Goal: Task Accomplishment & Management: Use online tool/utility

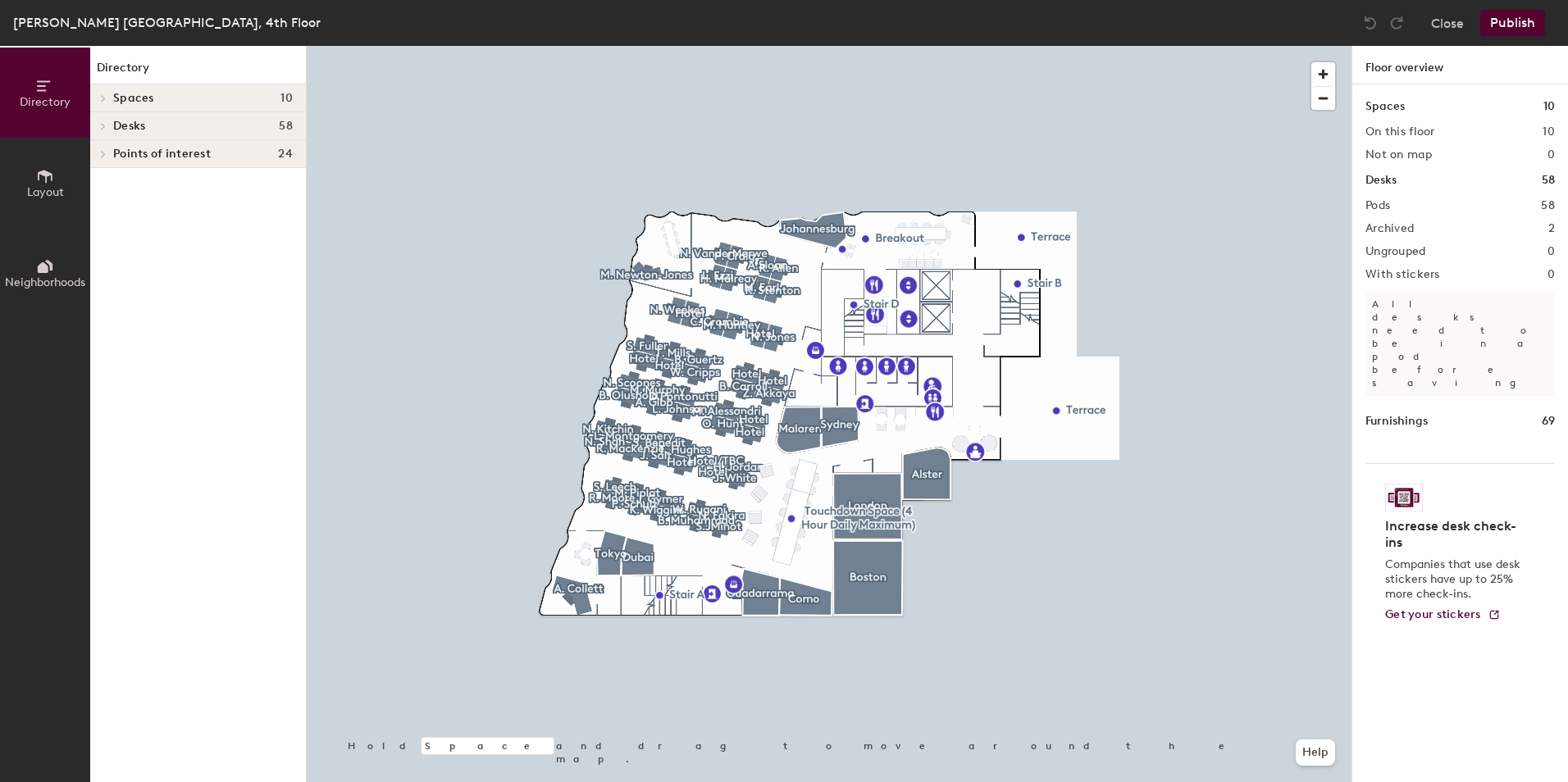
click at [1110, 46] on div at bounding box center [828, 46] width 1045 height 0
click at [1323, 70] on span "button" at bounding box center [1323, 73] width 24 height 24
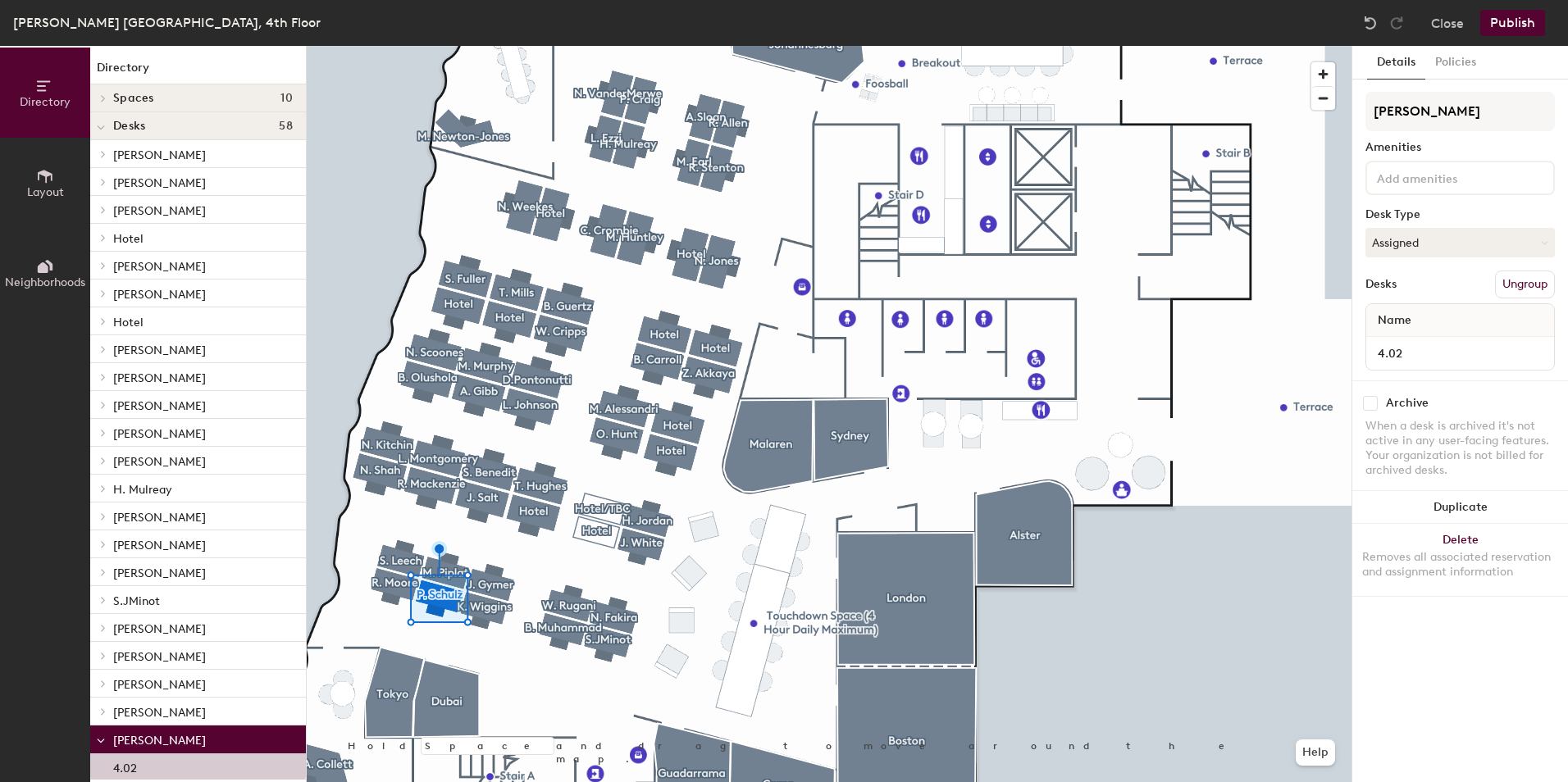
click at [1413, 182] on input at bounding box center [1447, 178] width 148 height 20
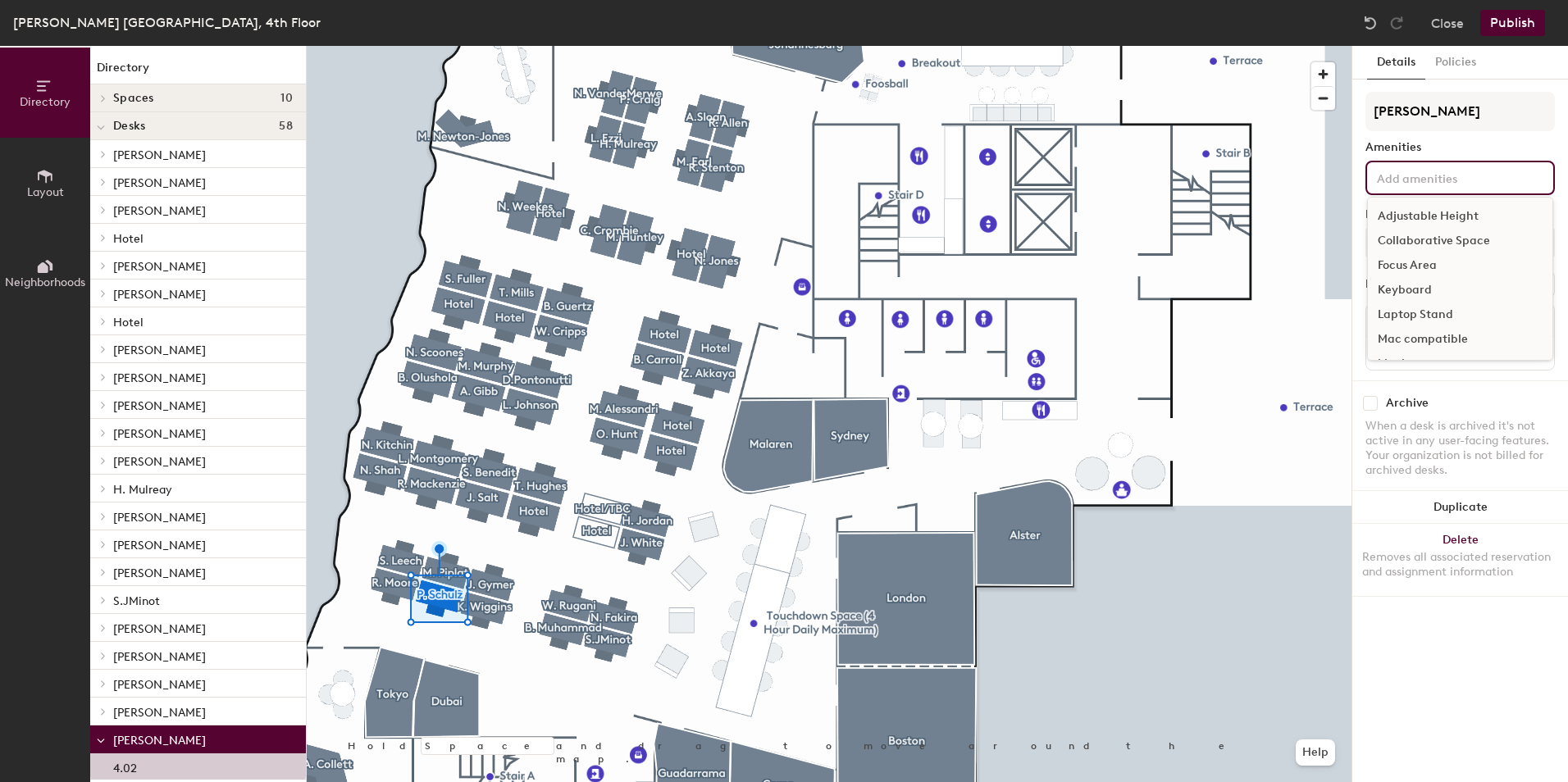
click at [1420, 291] on div "Keyboard" at bounding box center [1459, 291] width 184 height 25
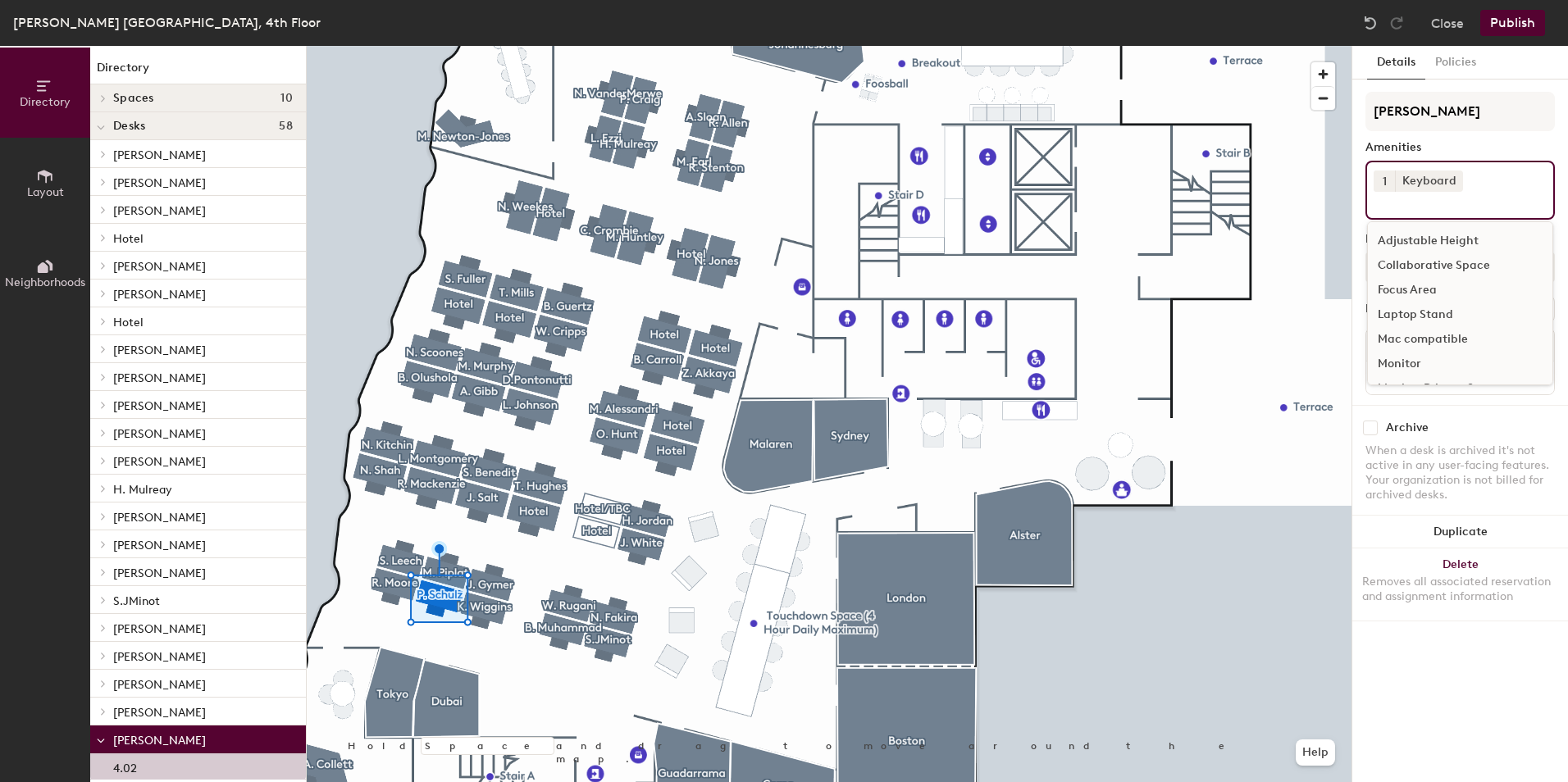
click at [1410, 363] on div "Monitor" at bounding box center [1459, 364] width 184 height 25
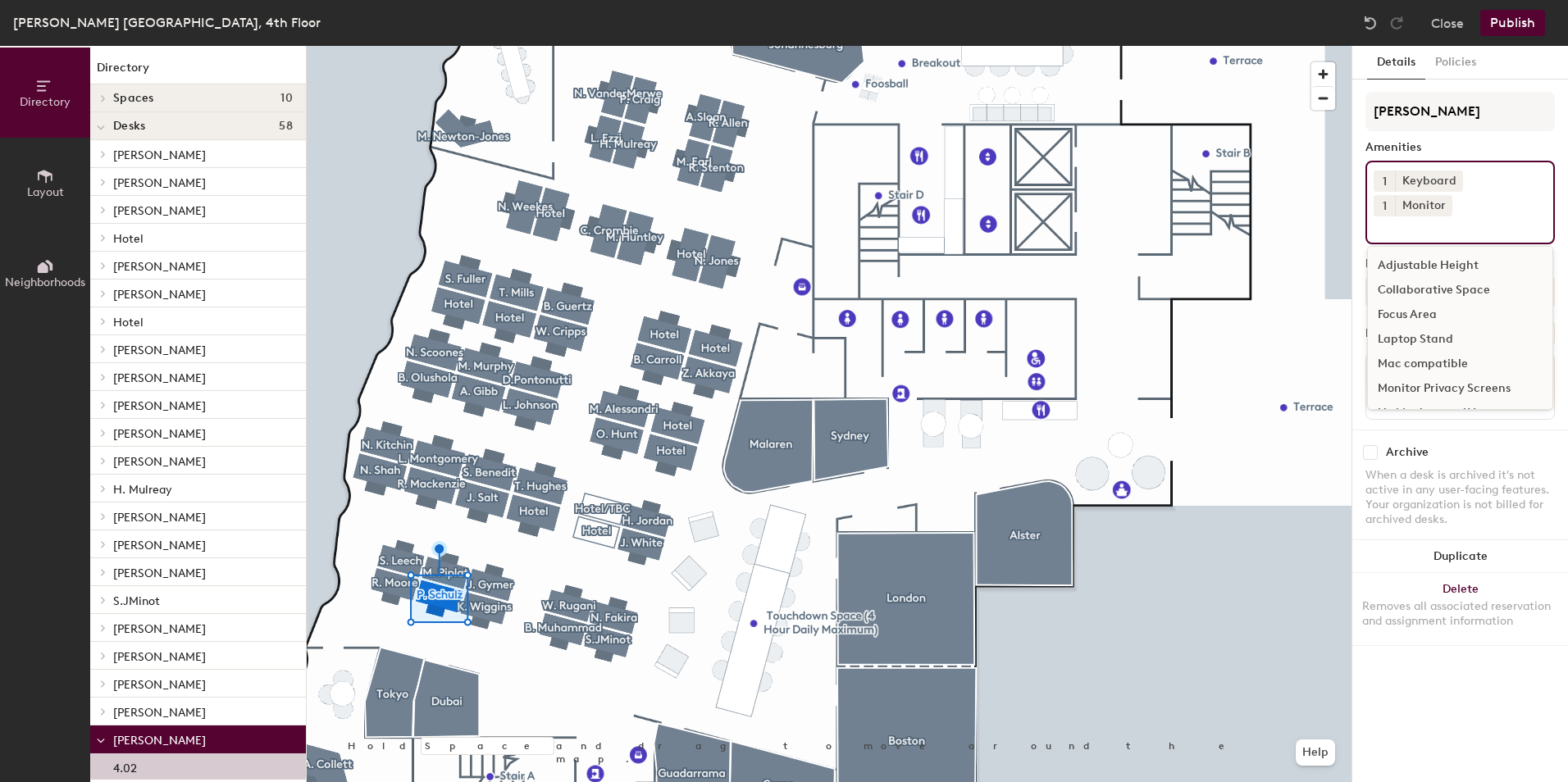
click at [1460, 254] on div "Adjustable Height" at bounding box center [1459, 266] width 184 height 25
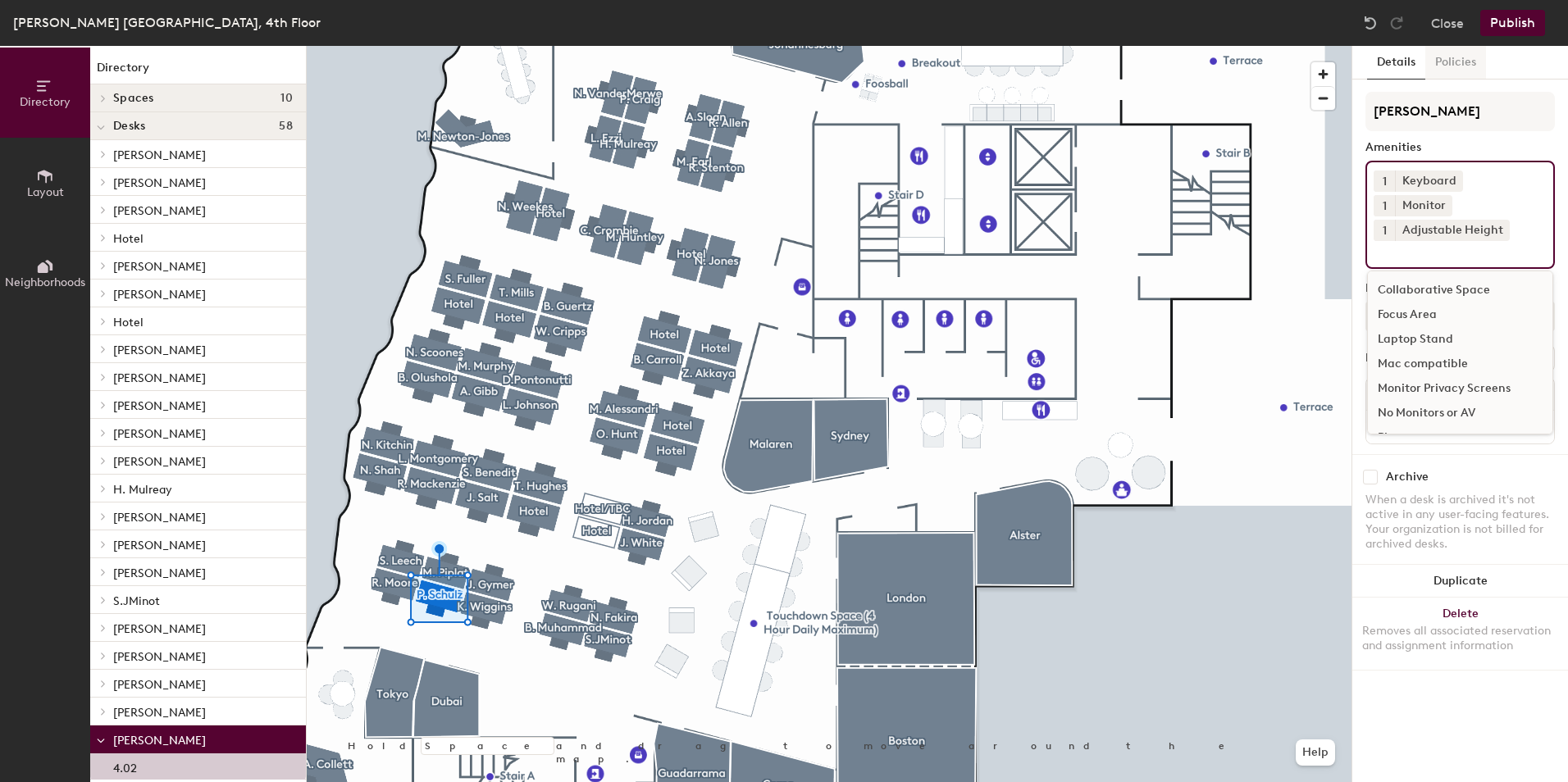
click at [1452, 60] on button "Policies" at bounding box center [1455, 63] width 60 height 34
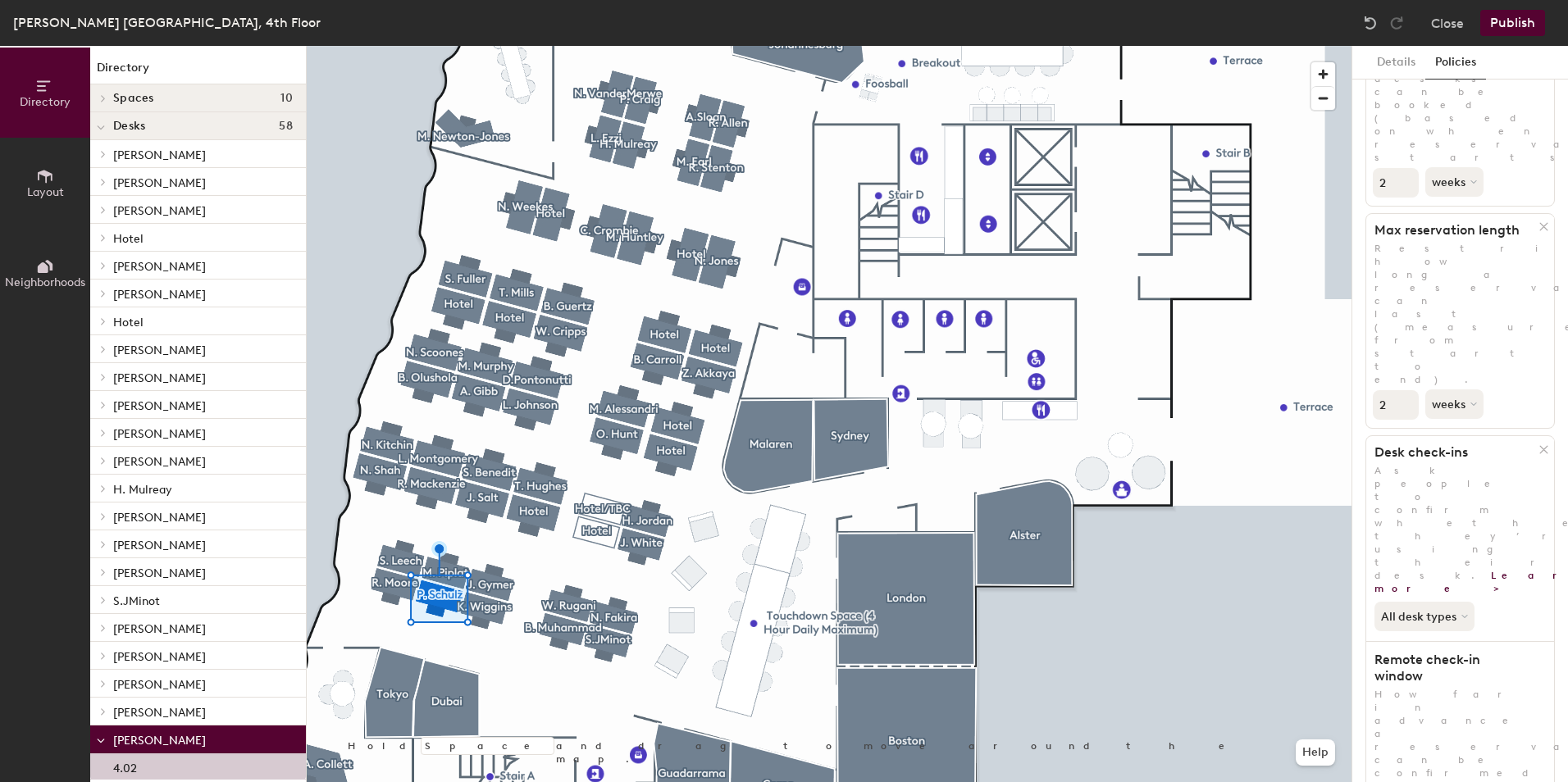
scroll to position [164, 0]
click at [1443, 598] on button "All desk types" at bounding box center [1425, 613] width 103 height 30
click at [1449, 638] on div "All desk types" at bounding box center [1425, 648] width 101 height 20
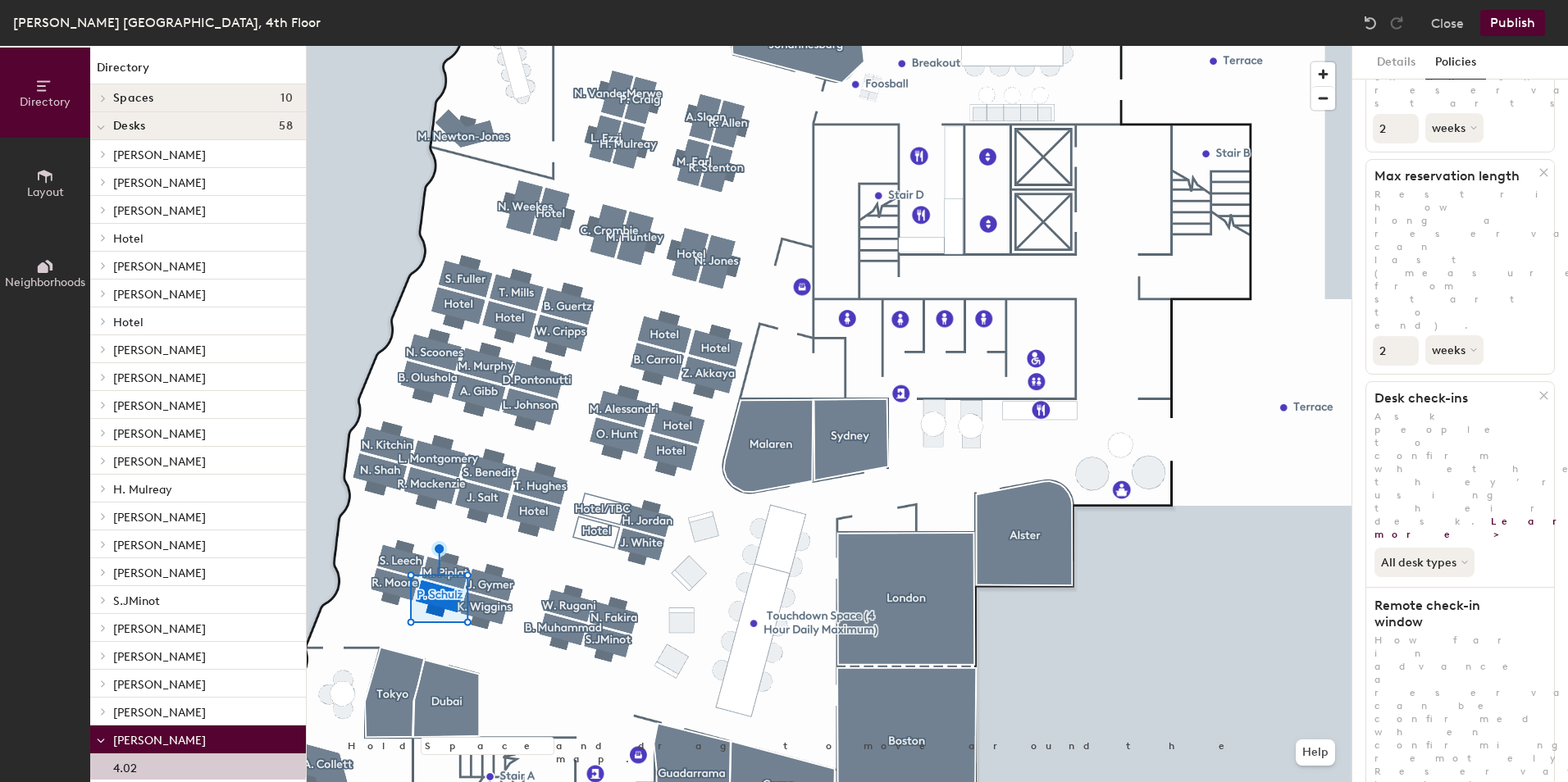
scroll to position [257, 0]
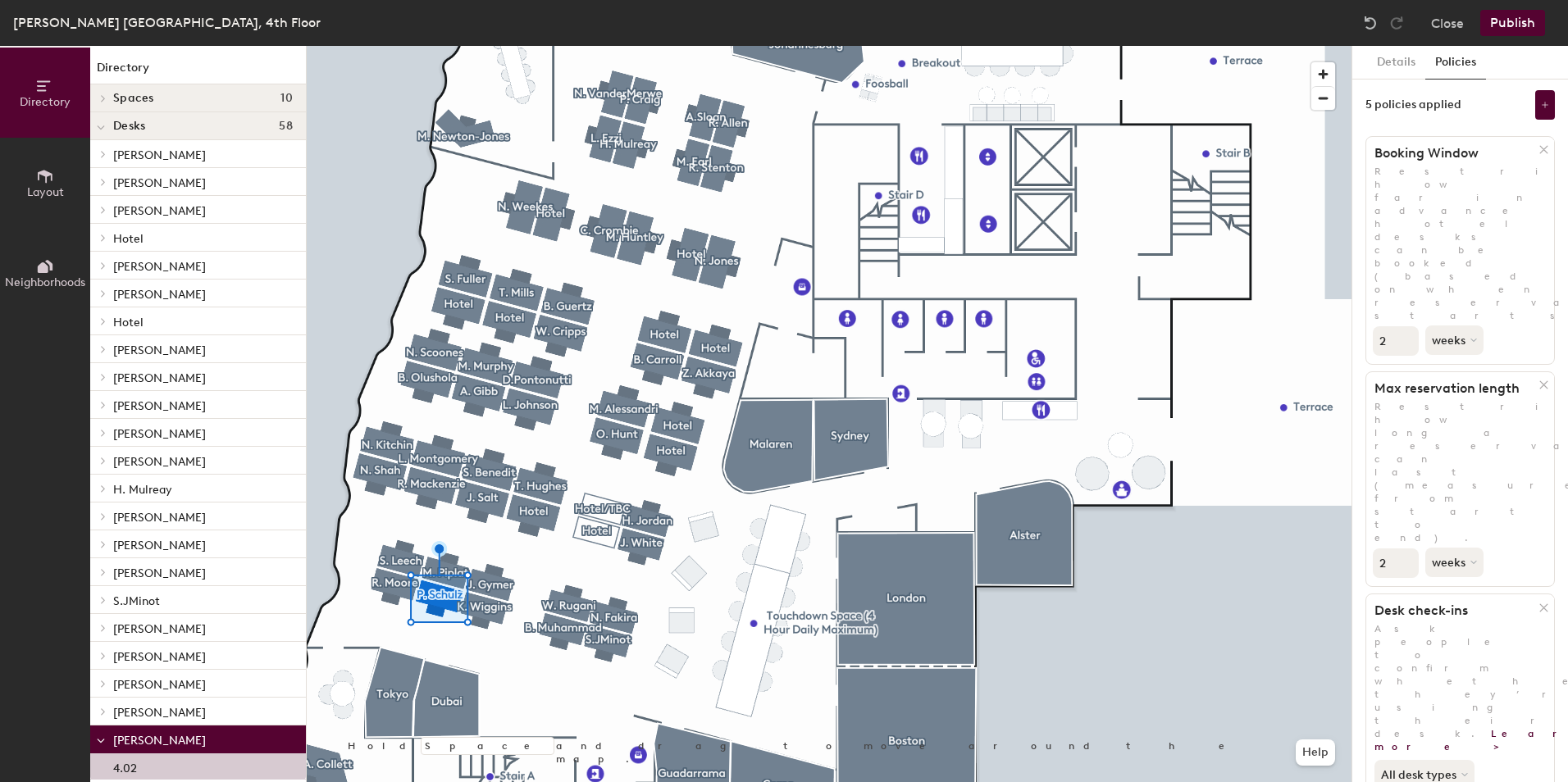
scroll to position [0, 0]
click at [1514, 22] on button "Publish" at bounding box center [1512, 23] width 64 height 26
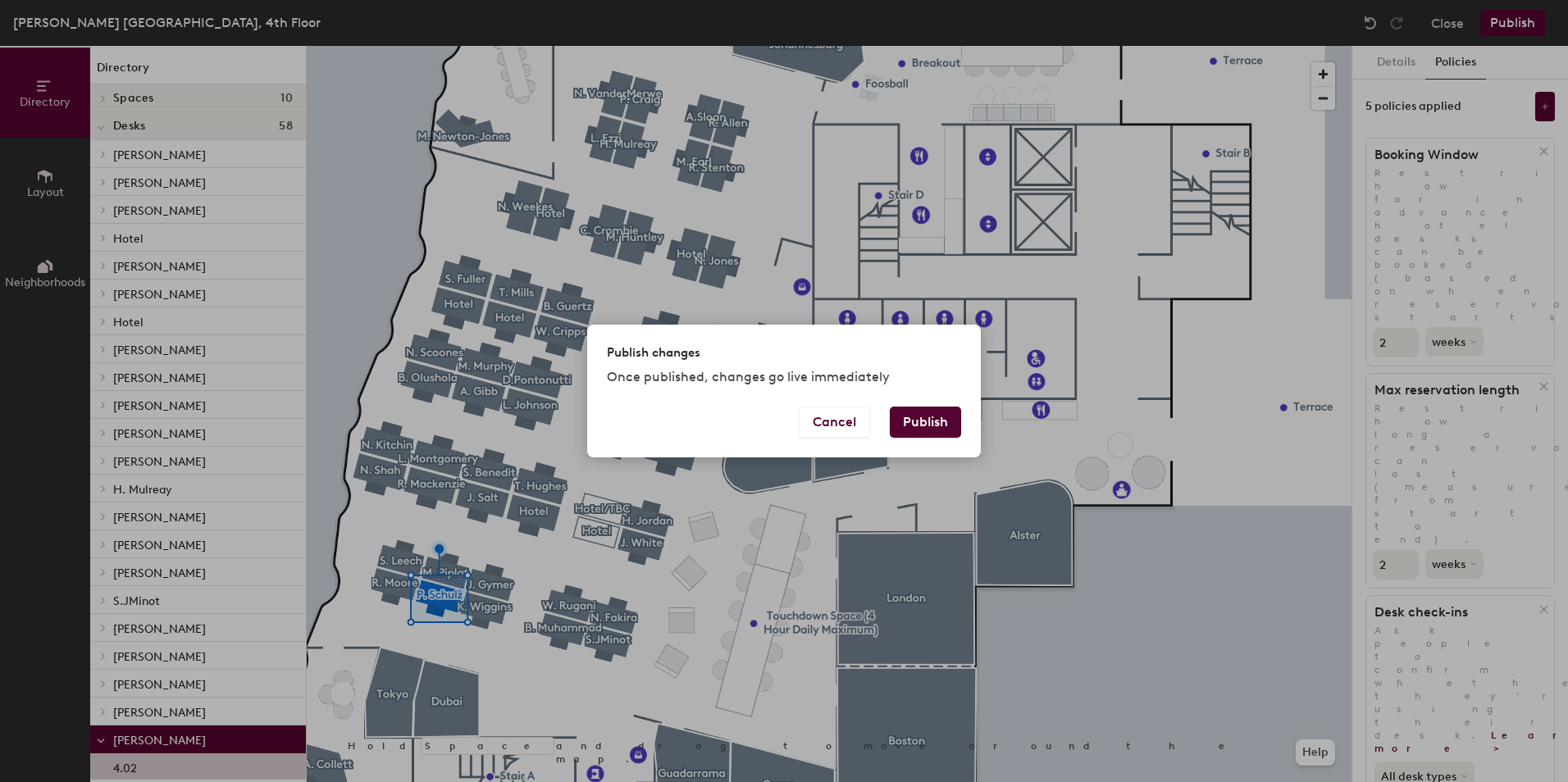
click at [939, 426] on button "Publish" at bounding box center [925, 422] width 71 height 31
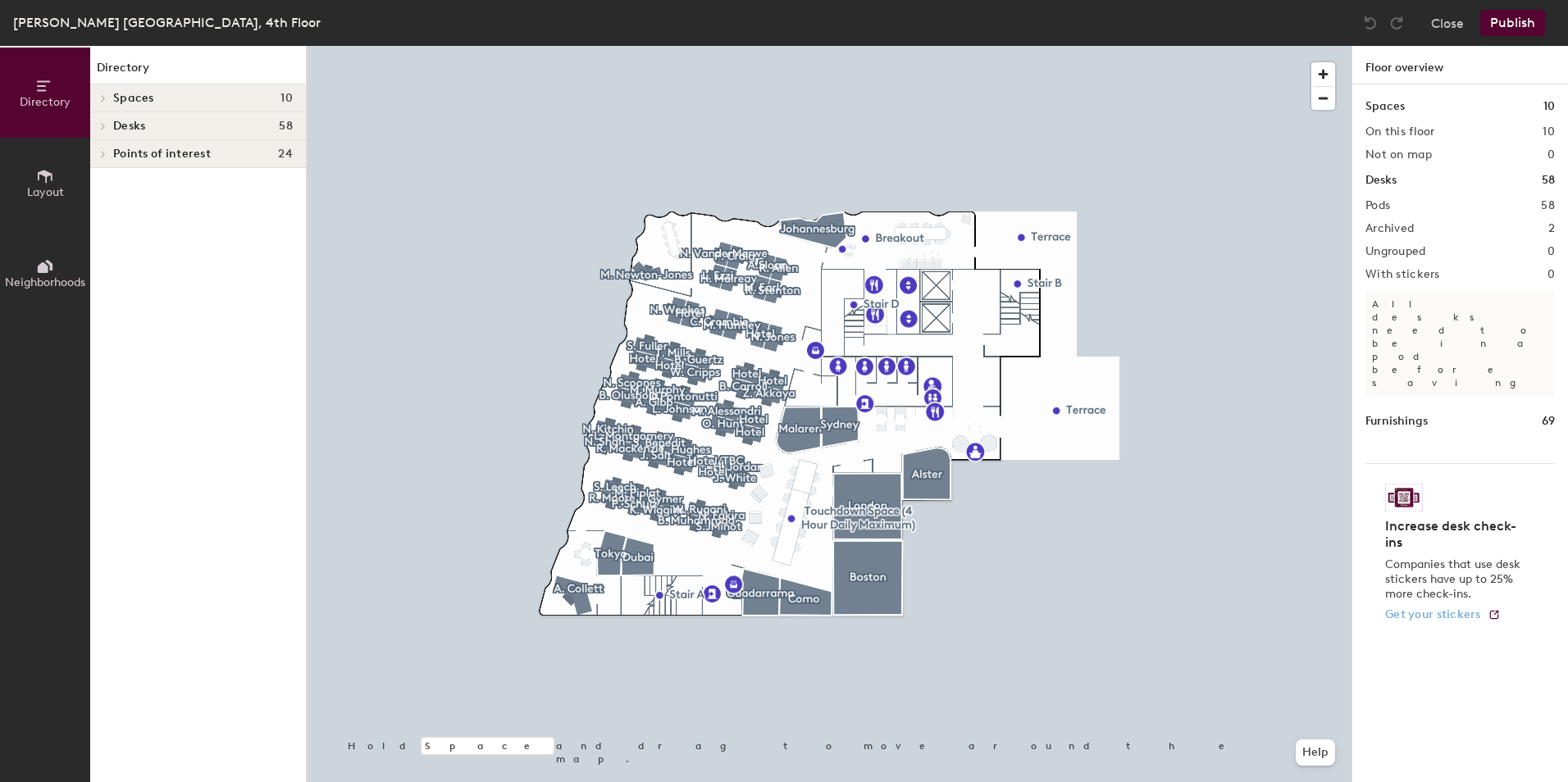
click at [1463, 608] on span "Get your stickers" at bounding box center [1433, 614] width 96 height 14
